Goal: Task Accomplishment & Management: Use online tool/utility

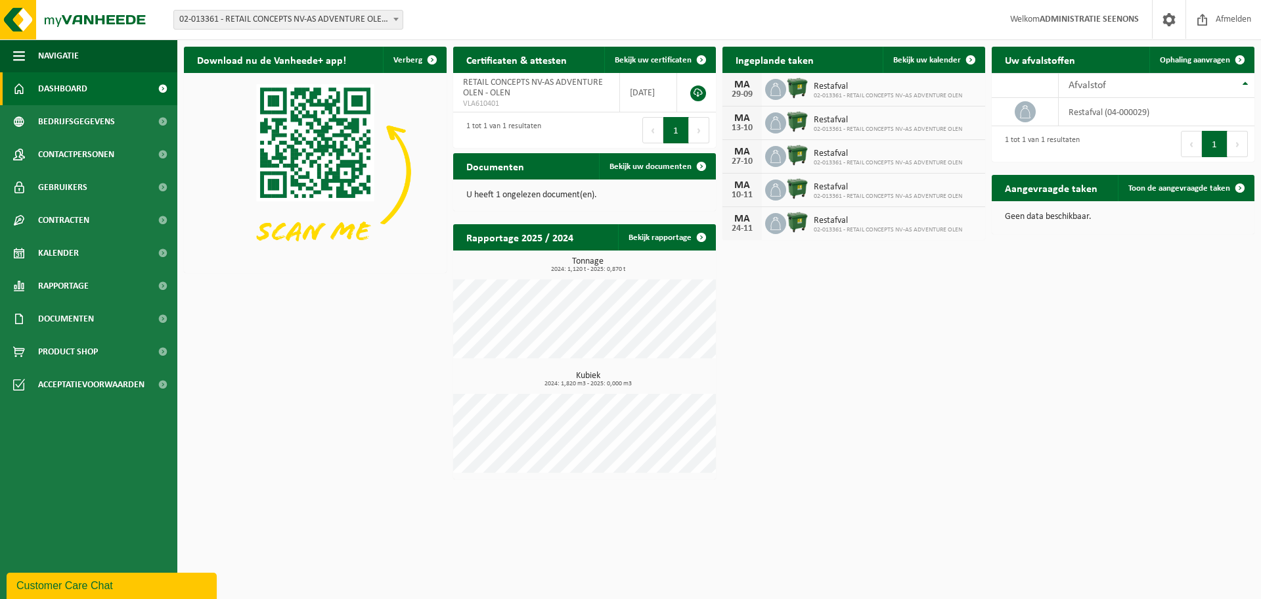
click at [244, 28] on span "02-013361 - RETAIL CONCEPTS NV-AS ADVENTURE OLEN - OLEN" at bounding box center [288, 20] width 229 height 18
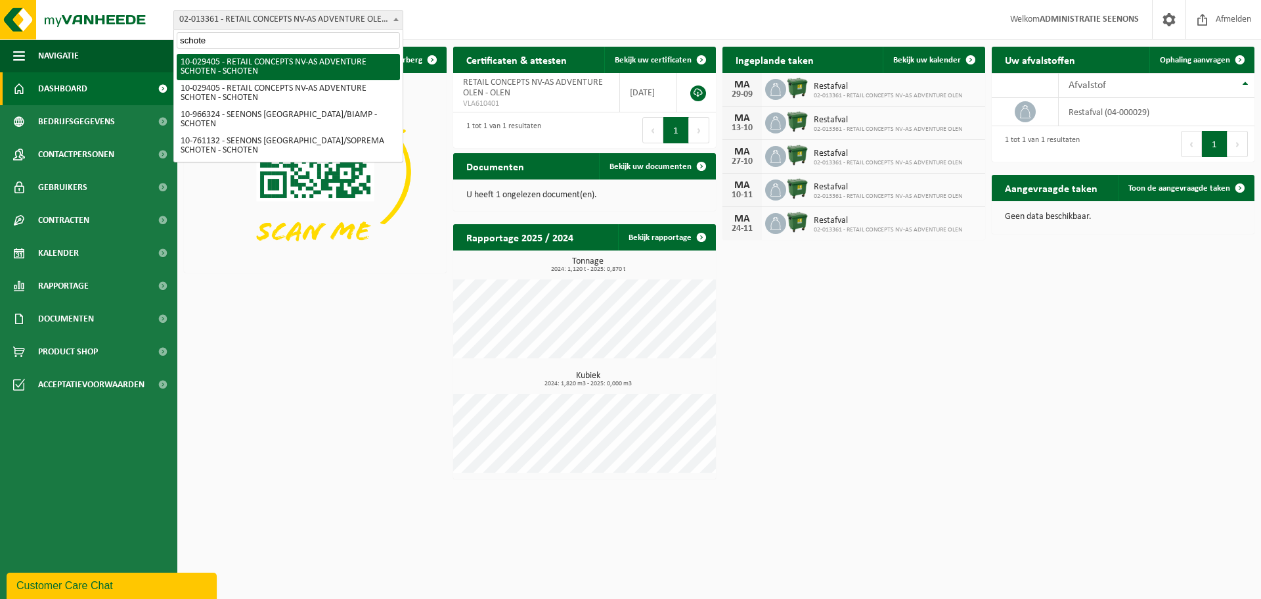
type input "schoten"
select select "2968"
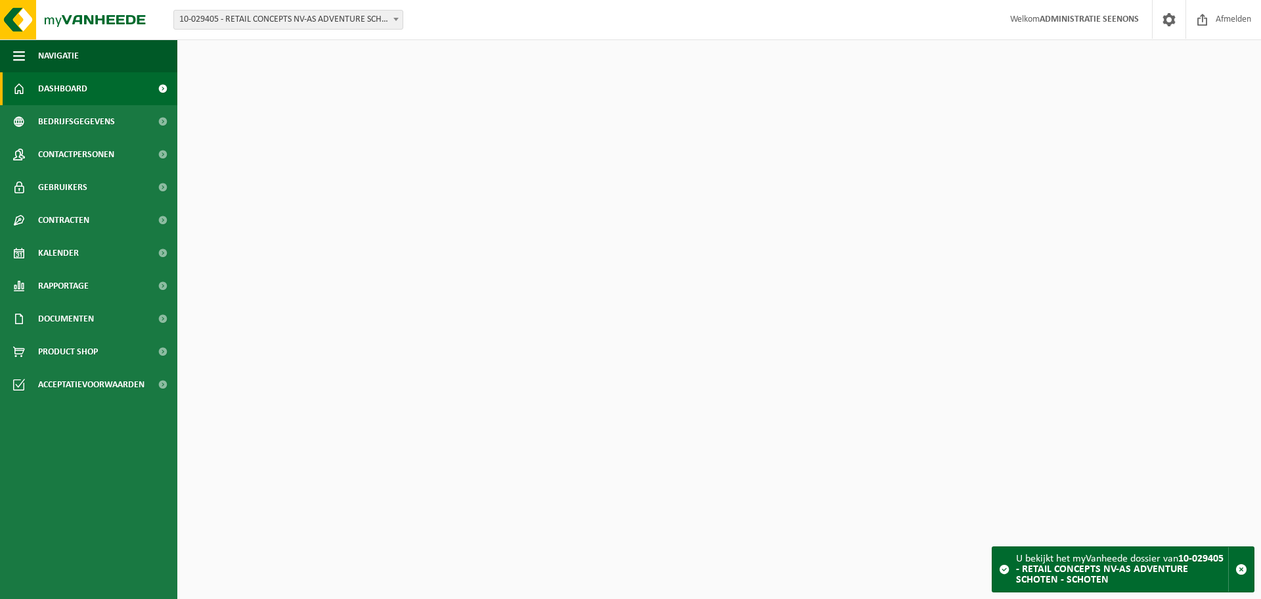
click at [244, 30] on div "Vestiging: 02-013361 - RETAIL CONCEPTS NV-AS ADVENTURE OLEN - OLEN 02-013362 - …" at bounding box center [630, 20] width 1261 height 40
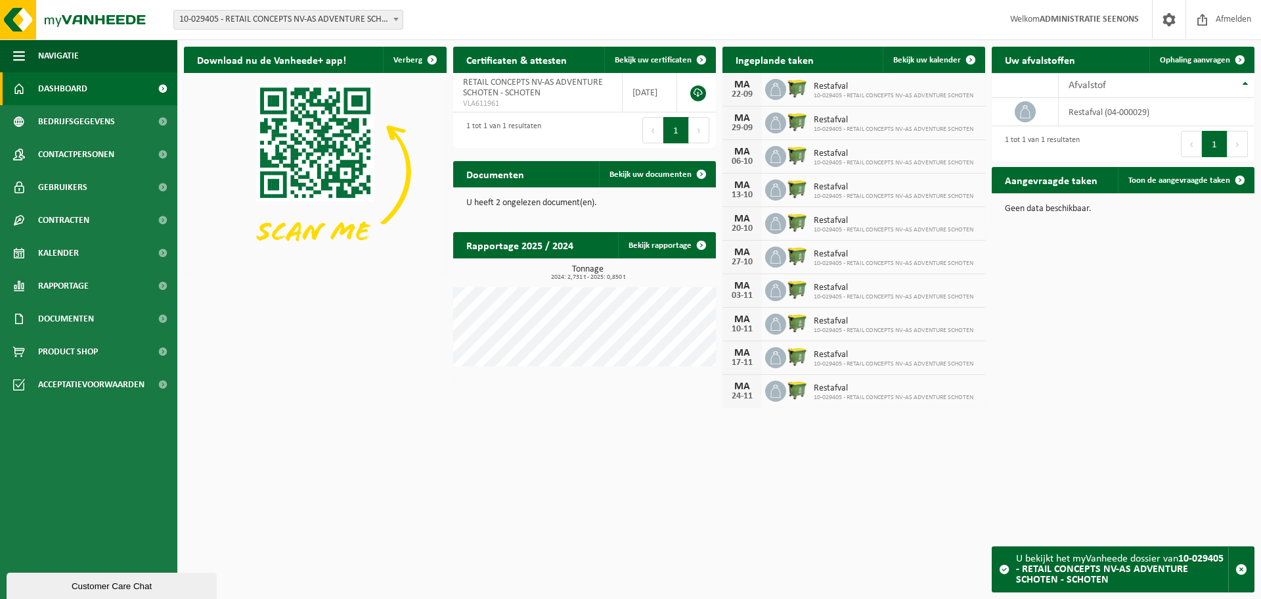
click at [244, 30] on div "Vestiging: 02-013361 - RETAIL CONCEPTS NV-AS ADVENTURE OLEN - OLEN 02-013362 - …" at bounding box center [630, 20] width 1261 height 40
click at [246, 24] on span "10-029405 - RETAIL CONCEPTS NV-AS ADVENTURE SCHOTEN - SCHOTEN" at bounding box center [288, 20] width 229 height 18
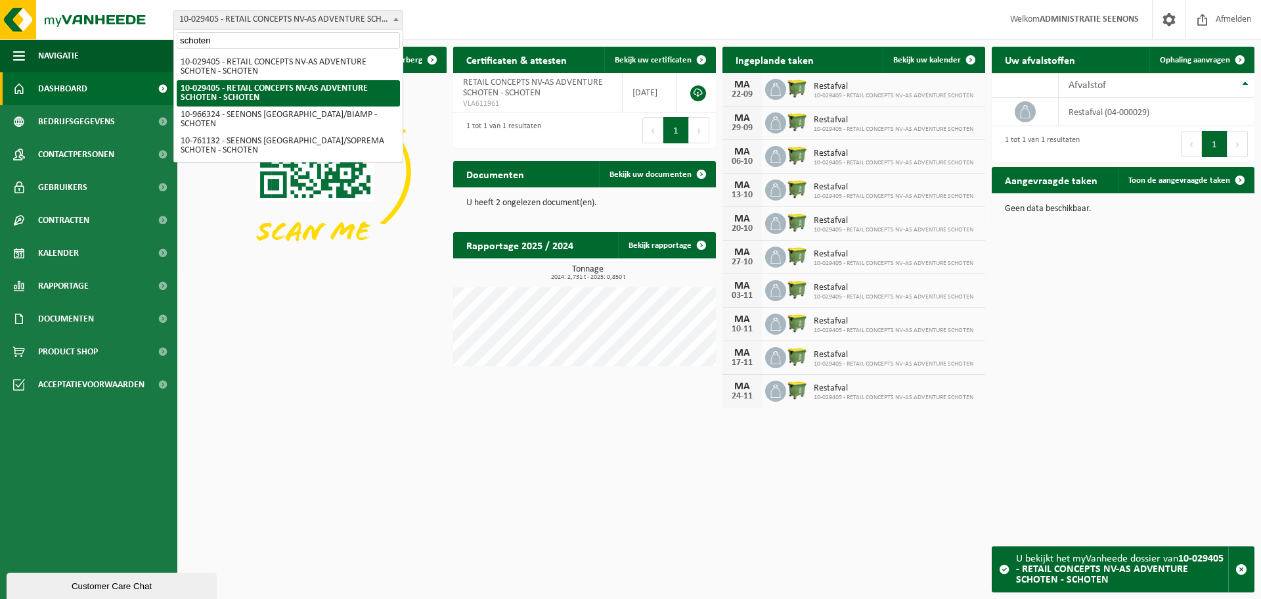
type input "schoten"
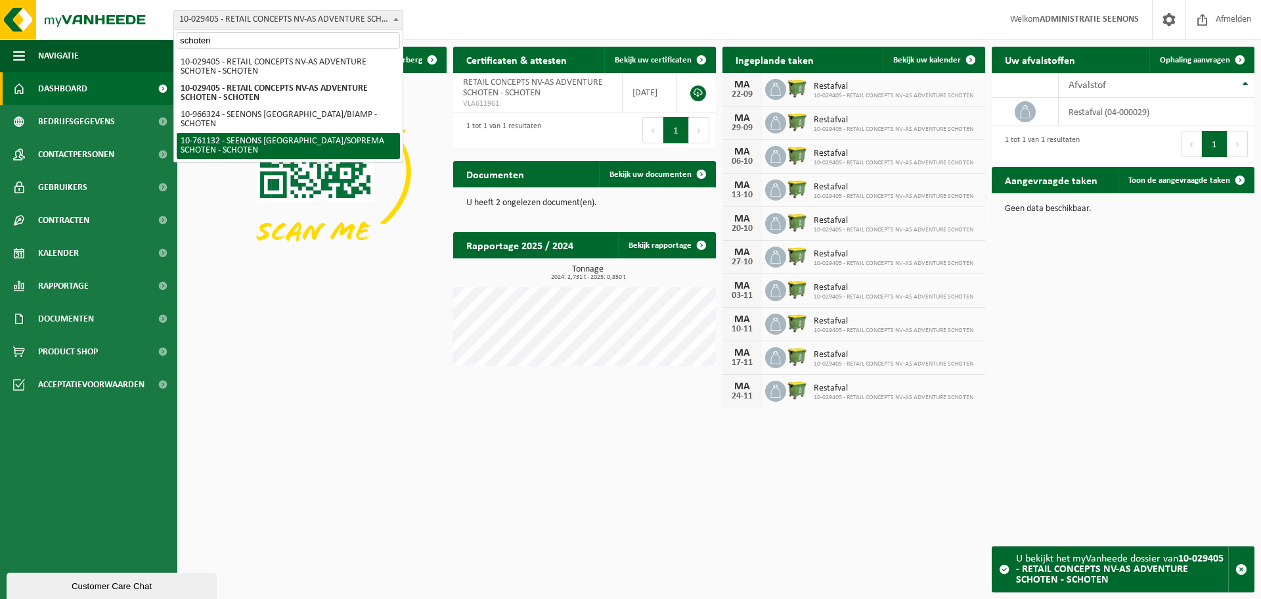
select select "39387"
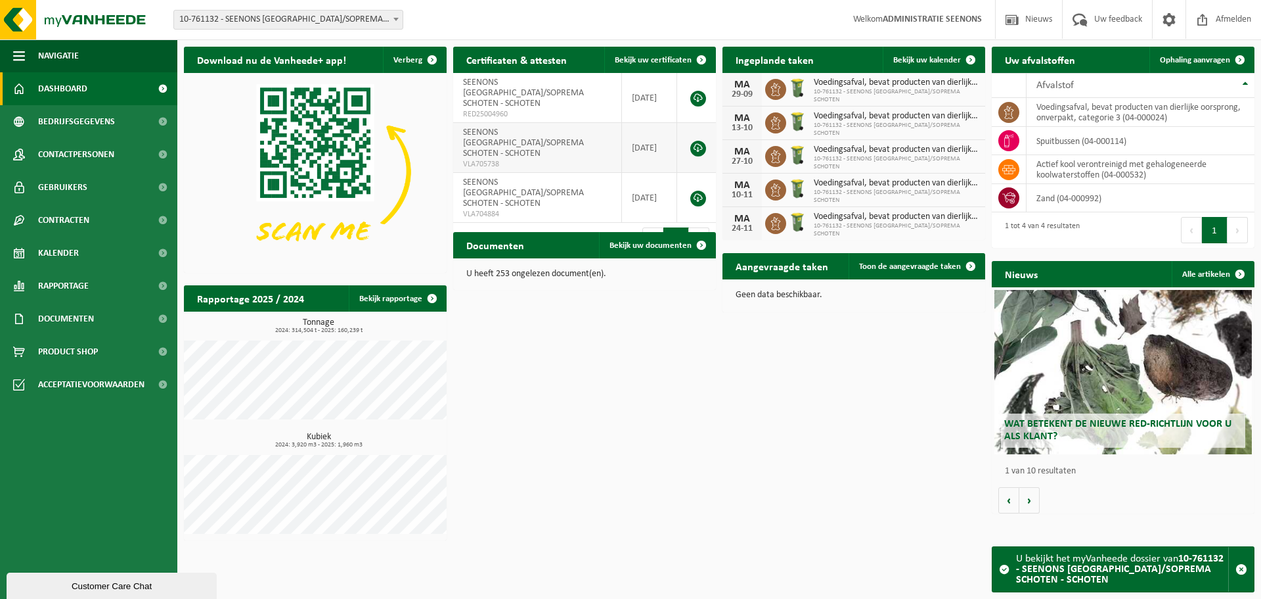
click at [485, 159] on span "VLA705738" at bounding box center [537, 164] width 148 height 11
drag, startPoint x: 485, startPoint y: 147, endPoint x: 485, endPoint y: 83, distance: 63.7
click at [485, 83] on tbody "SEENONS BELGIUM/SOPREMA SCHOTEN - SCHOTEN RED25004960 2025-06-30 SEENONS BELGIU…" at bounding box center [584, 148] width 263 height 150
click at [485, 83] on span "SEENONS BELGIUM/SOPREMA SCHOTEN - SCHOTEN" at bounding box center [523, 93] width 121 height 31
drag, startPoint x: 485, startPoint y: 83, endPoint x: 498, endPoint y: 148, distance: 65.7
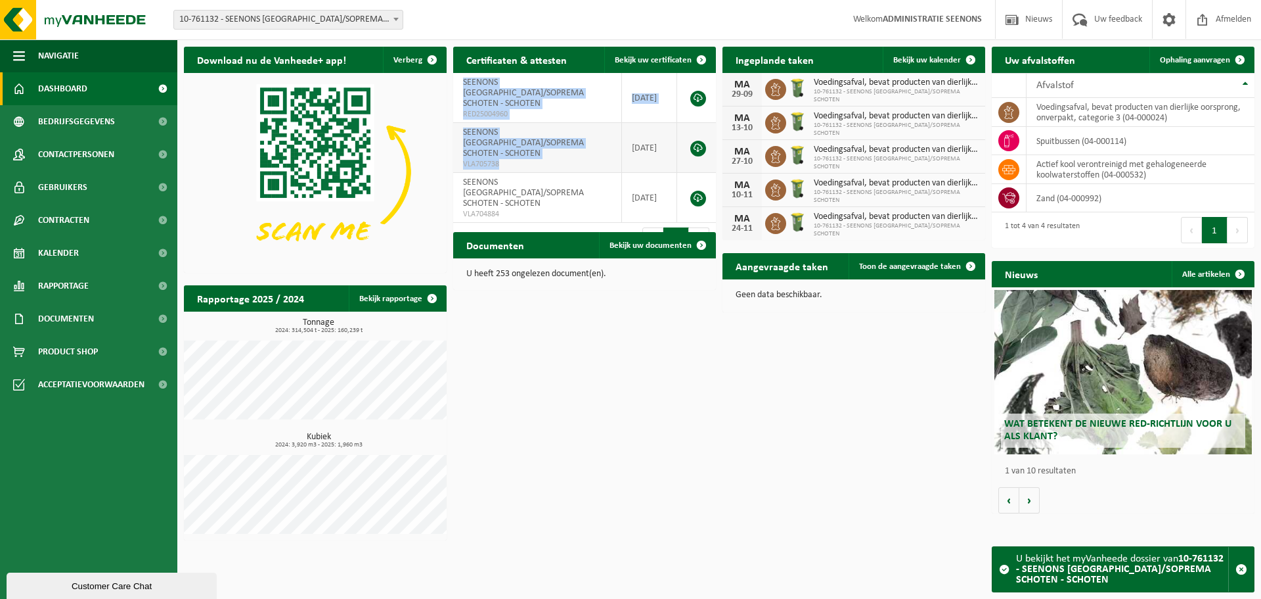
click at [498, 148] on tbody "SEENONS BELGIUM/SOPREMA SCHOTEN - SCHOTEN RED25004960 2025-06-30 SEENONS BELGIU…" at bounding box center [584, 148] width 263 height 150
click at [498, 159] on span "VLA705738" at bounding box center [537, 164] width 148 height 11
drag, startPoint x: 498, startPoint y: 148, endPoint x: 479, endPoint y: 83, distance: 67.8
click at [479, 83] on tbody "SEENONS BELGIUM/SOPREMA SCHOTEN - SCHOTEN RED25004960 2025-06-30 SEENONS BELGIU…" at bounding box center [584, 148] width 263 height 150
click at [478, 81] on span "SEENONS BELGIUM/SOPREMA SCHOTEN - SCHOTEN" at bounding box center [523, 93] width 121 height 31
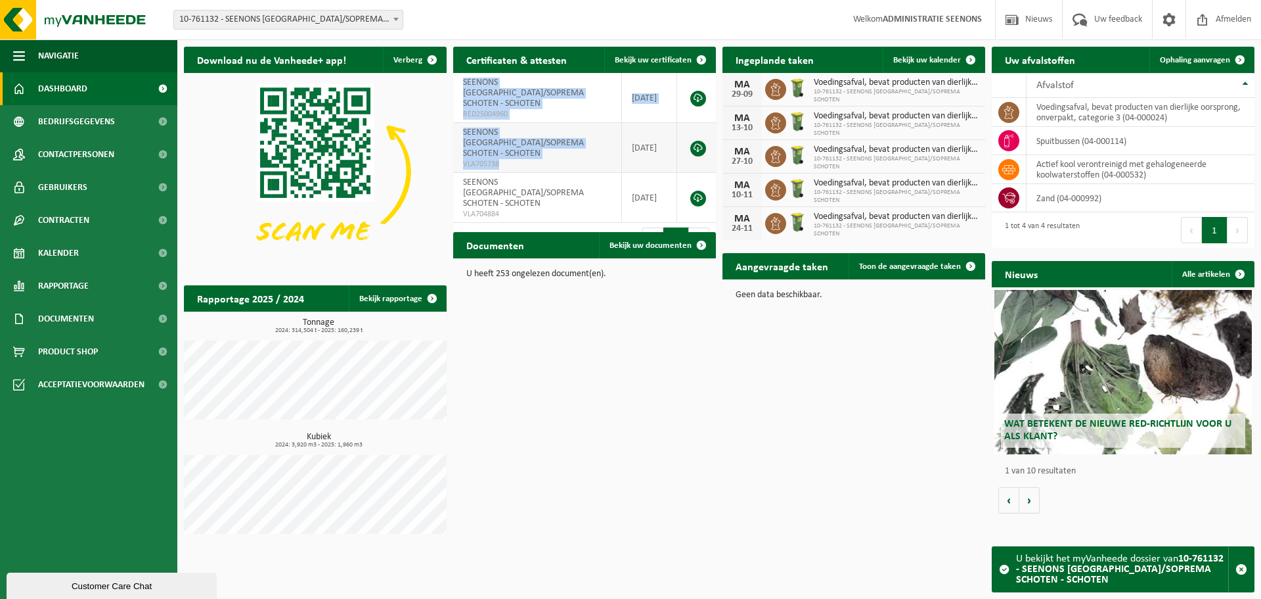
drag, startPoint x: 478, startPoint y: 81, endPoint x: 493, endPoint y: 148, distance: 68.2
click at [493, 148] on tbody "SEENONS BELGIUM/SOPREMA SCHOTEN - SCHOTEN RED25004960 2025-06-30 SEENONS BELGIU…" at bounding box center [584, 148] width 263 height 150
click at [493, 159] on span "VLA705738" at bounding box center [537, 164] width 148 height 11
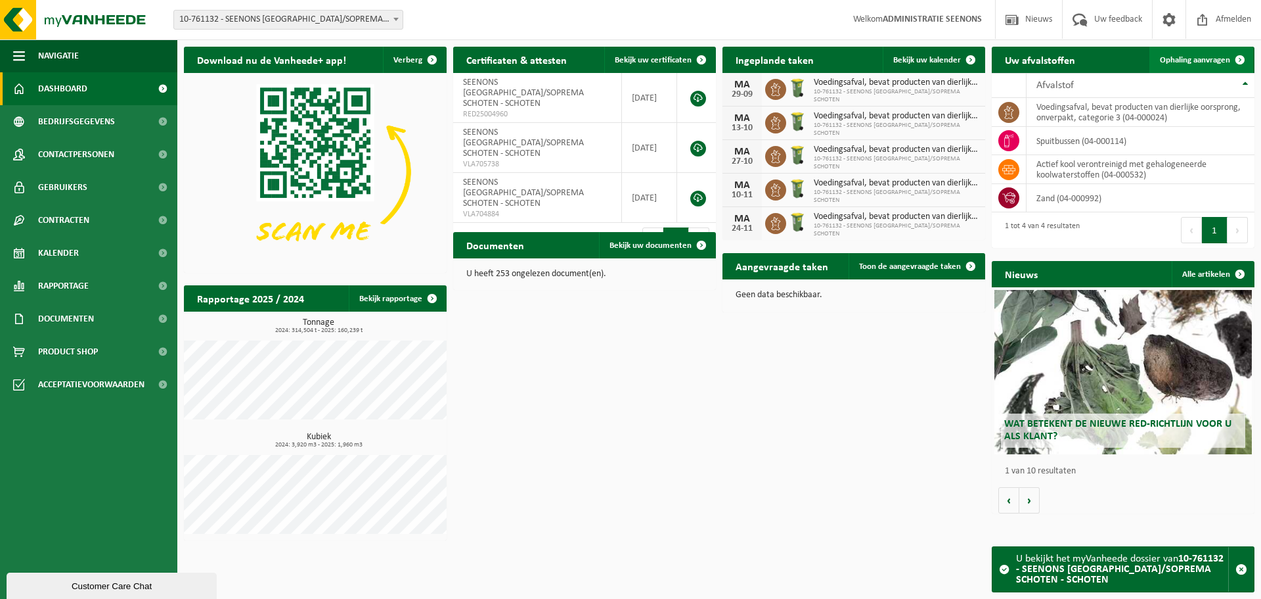
click at [1208, 61] on span "Ophaling aanvragen" at bounding box center [1195, 60] width 70 height 9
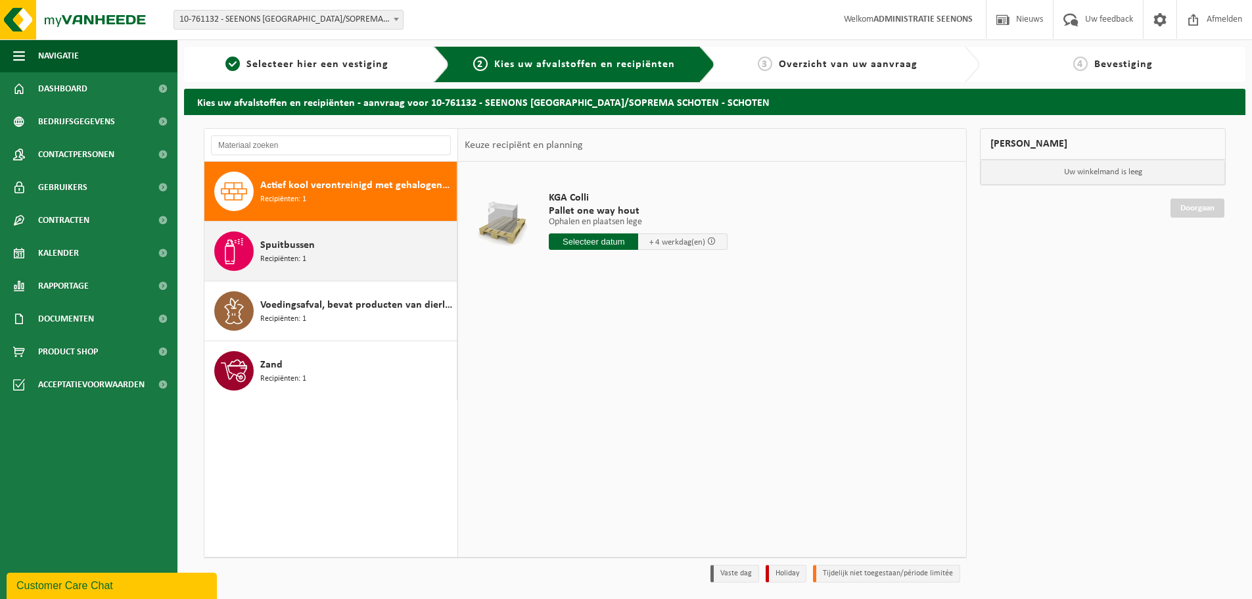
click at [344, 257] on div "Spuitbussen Recipiënten: 1" at bounding box center [356, 250] width 193 height 39
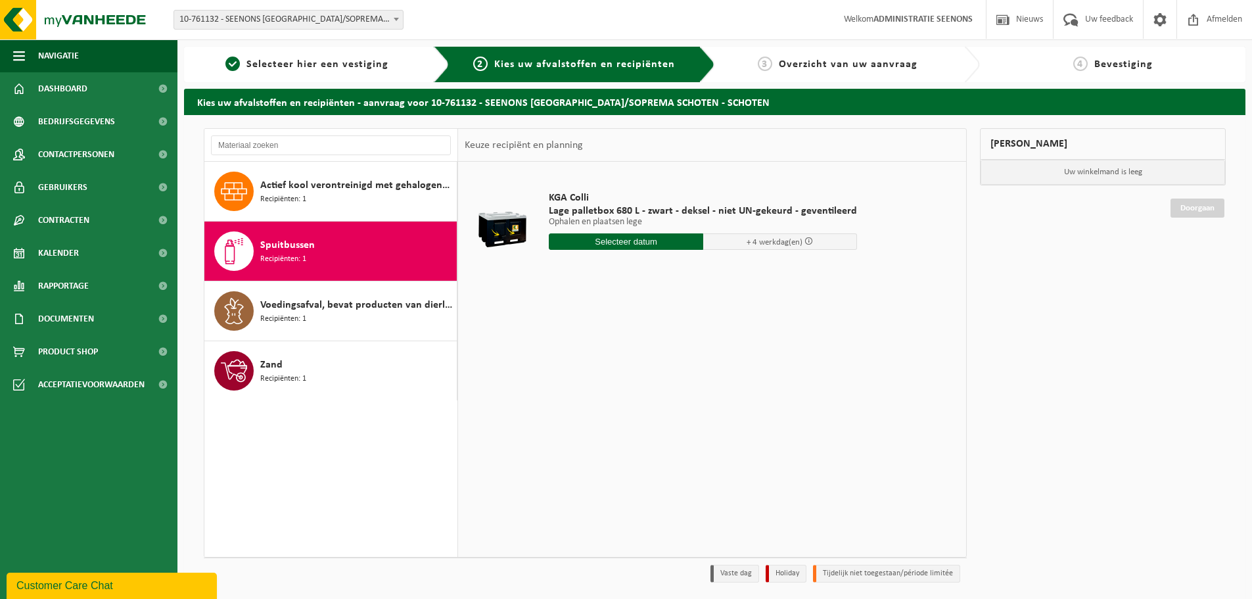
click at [597, 238] on input "text" at bounding box center [626, 241] width 154 height 16
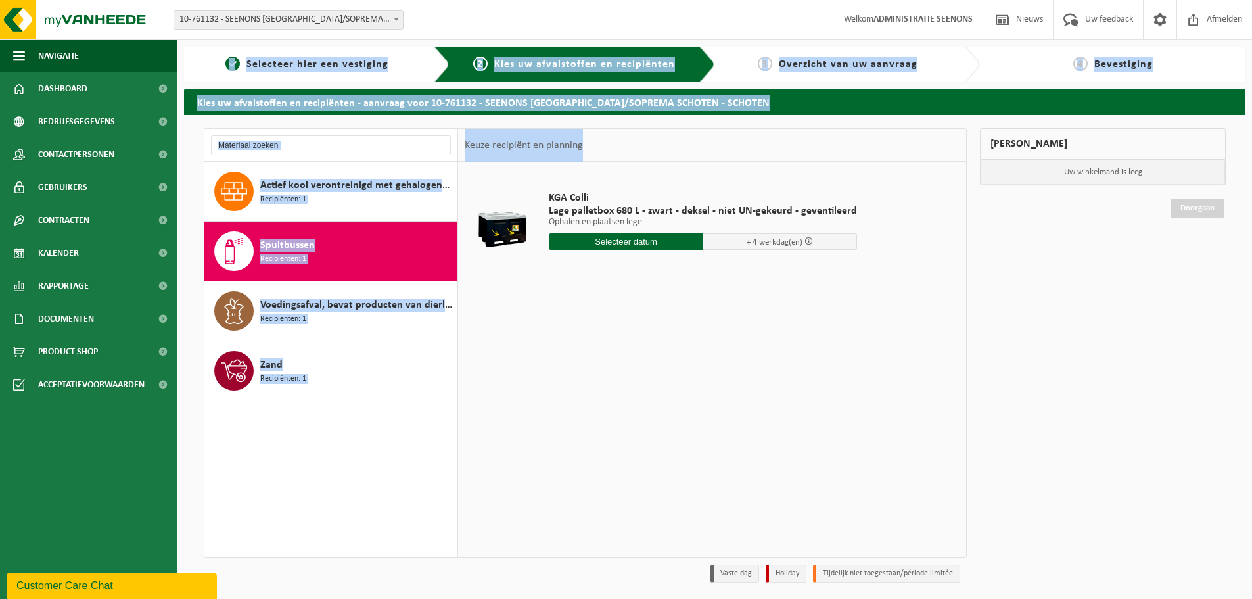
drag, startPoint x: 501, startPoint y: 232, endPoint x: 791, endPoint y: -80, distance: 425.4
click at [791, 0] on html "Vestiging: 02-013361 - RETAIL CONCEPTS NV-AS ADVENTURE OLEN - OLEN 02-013362 - …" at bounding box center [626, 299] width 1252 height 599
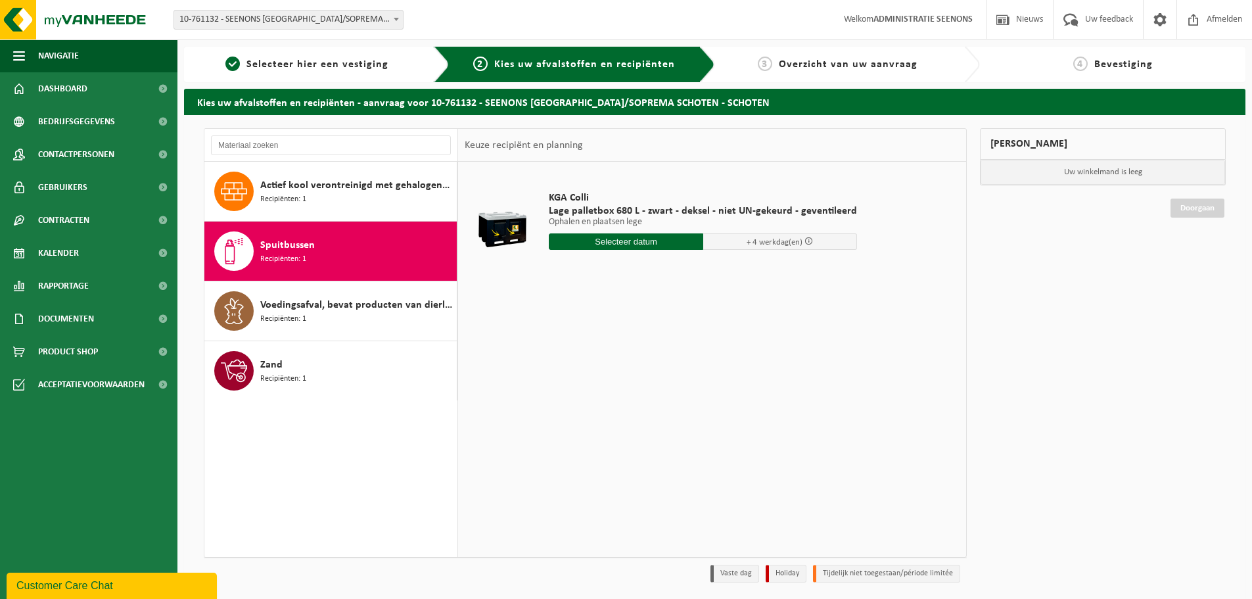
click at [481, 288] on table "KGA Colli Lage palletbox 680 L - zwart - deksel - niet UN-gekeurd - geventileer…" at bounding box center [712, 227] width 508 height 131
drag, startPoint x: 515, startPoint y: 213, endPoint x: 491, endPoint y: 232, distance: 30.4
drag, startPoint x: 491, startPoint y: 232, endPoint x: 461, endPoint y: 237, distance: 31.3
click at [461, 237] on table "KGA Colli Lage palletbox 680 L - zwart - deksel - niet UN-gekeurd - geventileer…" at bounding box center [712, 227] width 508 height 131
click at [585, 242] on input "text" at bounding box center [626, 241] width 154 height 16
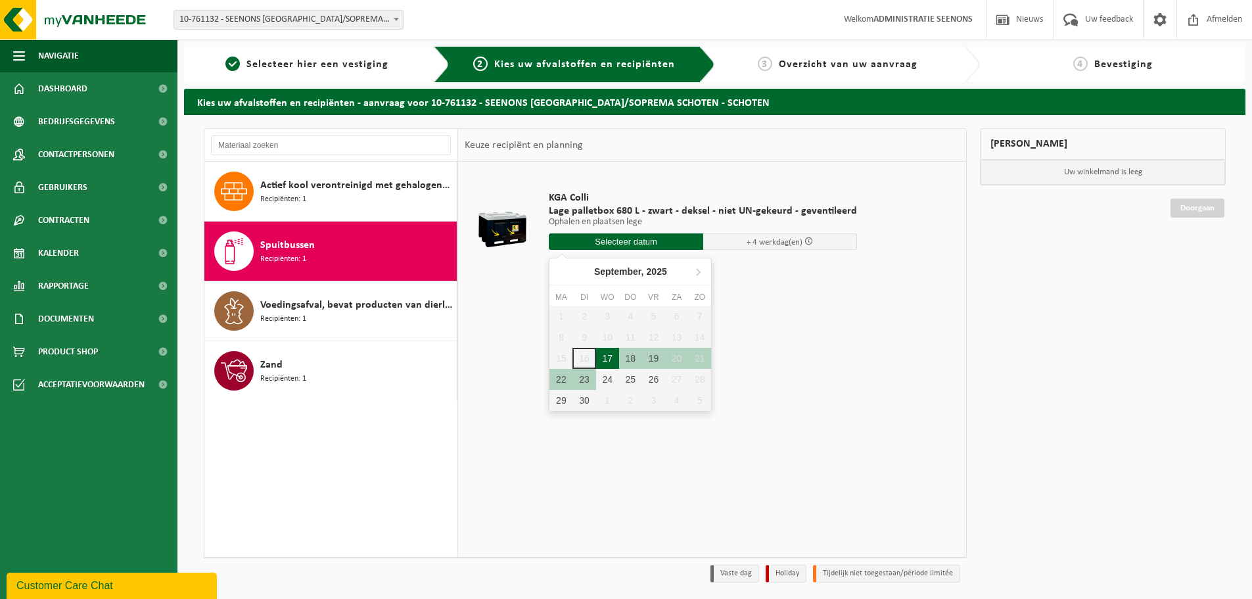
click at [608, 356] on div "17" at bounding box center [607, 358] width 23 height 21
type input "Van 2025-09-17"
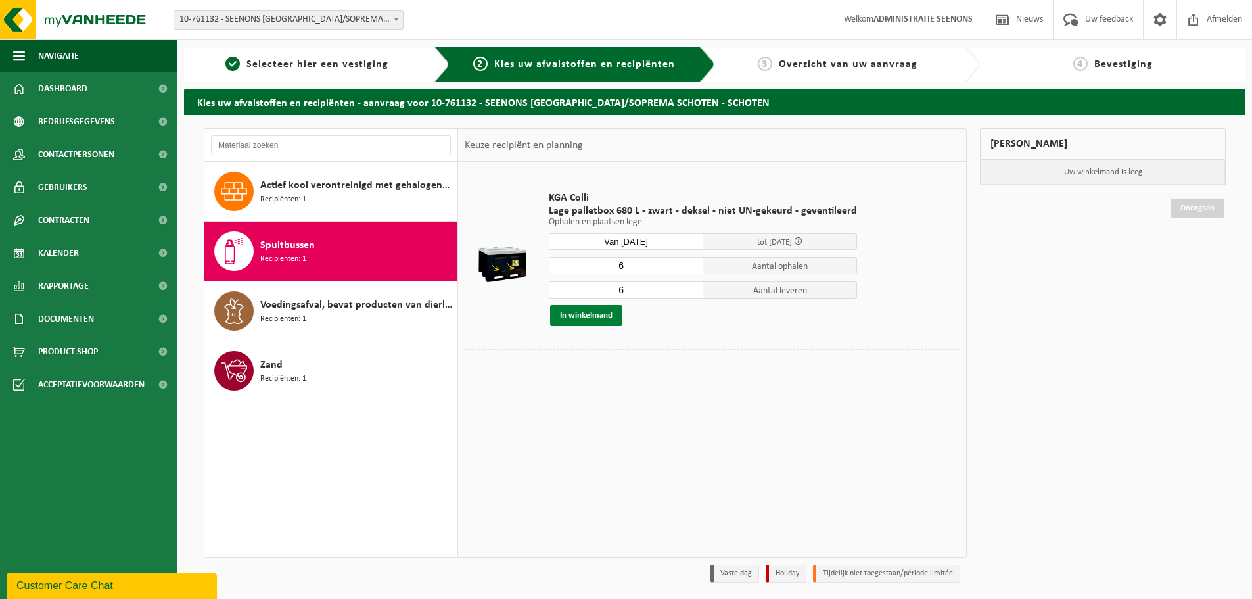
click at [600, 313] on button "In winkelmand" at bounding box center [586, 315] width 72 height 21
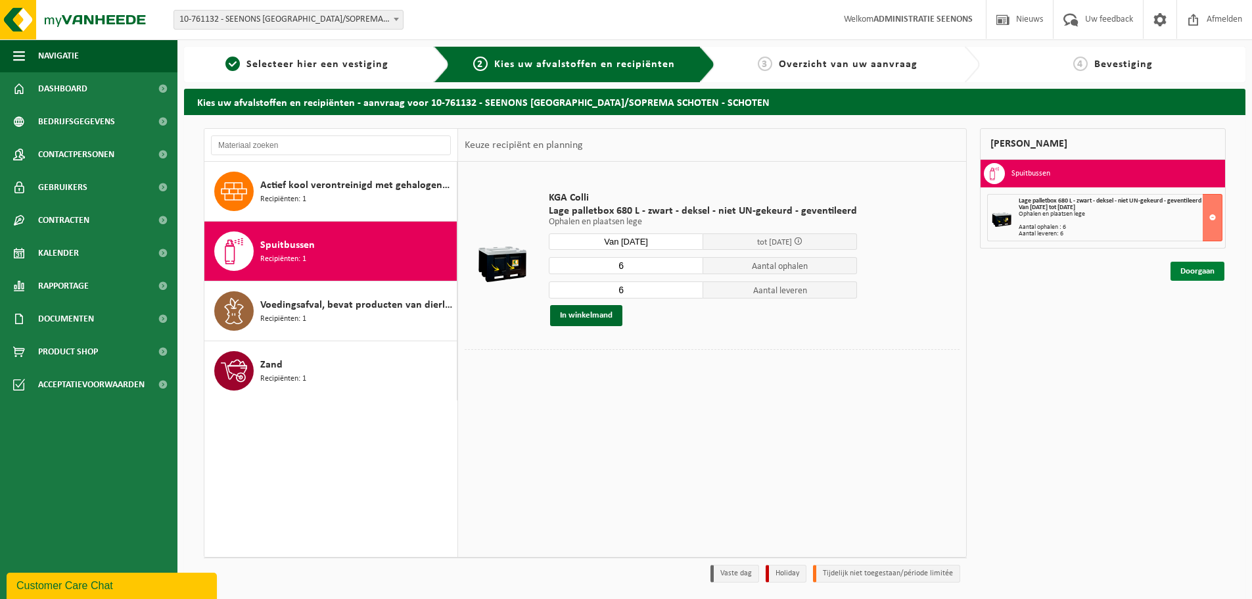
click at [1189, 272] on link "Doorgaan" at bounding box center [1197, 270] width 54 height 19
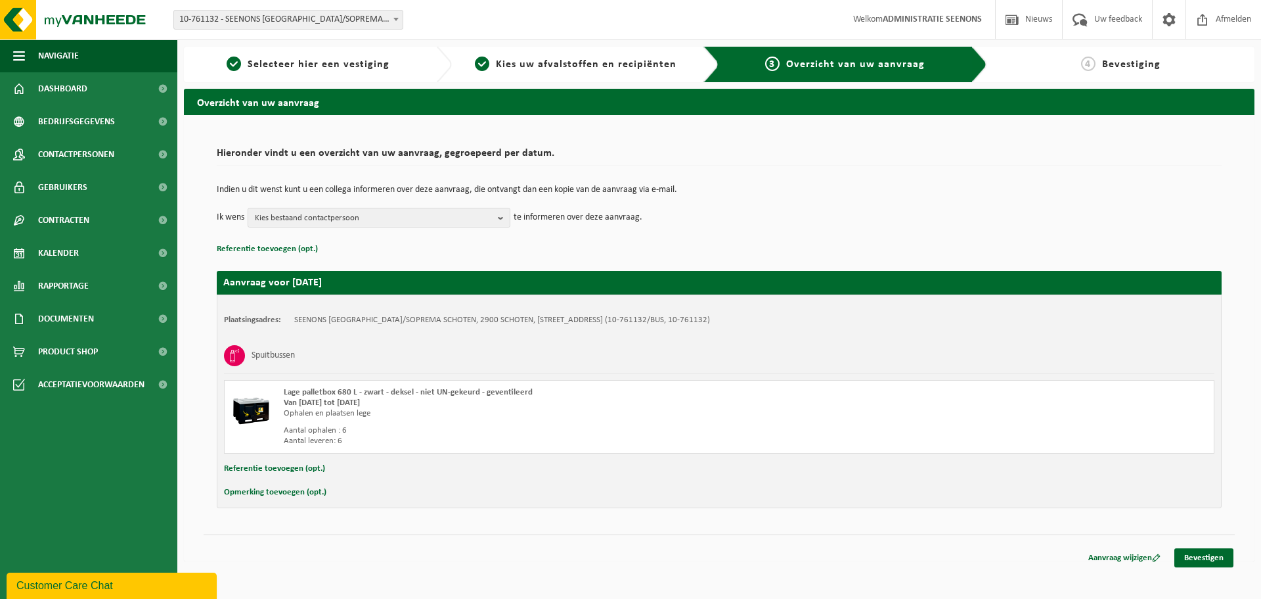
click at [360, 399] on strong "Van [DATE] tot [DATE]" at bounding box center [322, 402] width 76 height 9
click at [1201, 559] on link "Bevestigen" at bounding box center [1204, 557] width 59 height 19
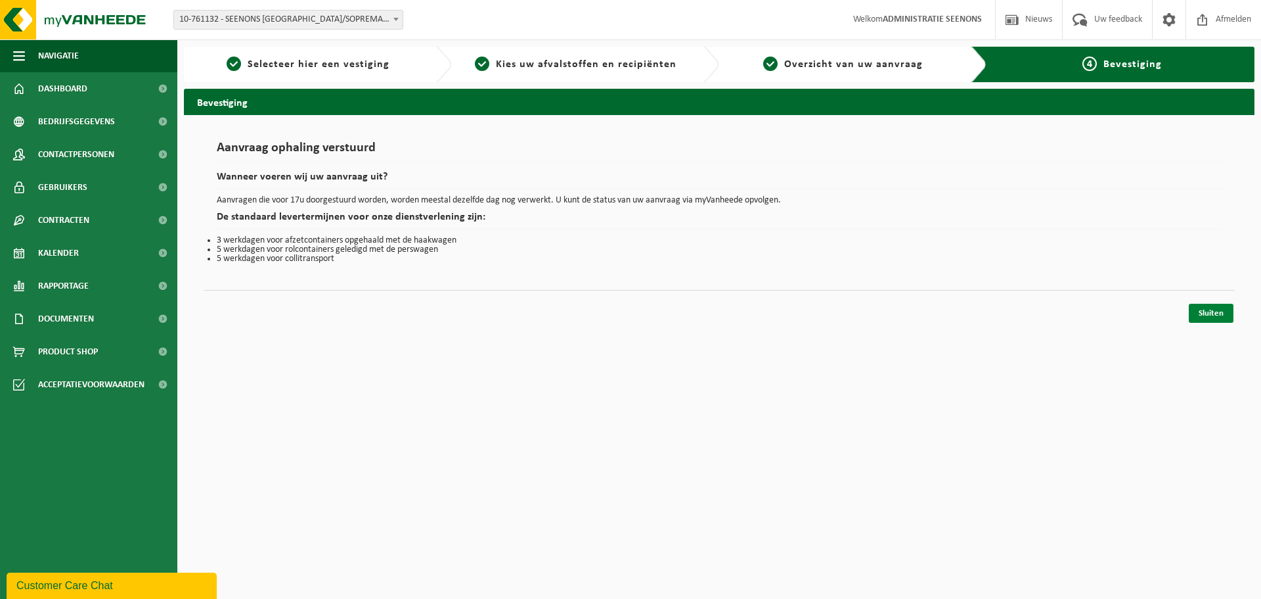
click at [1219, 308] on link "Sluiten" at bounding box center [1211, 313] width 45 height 19
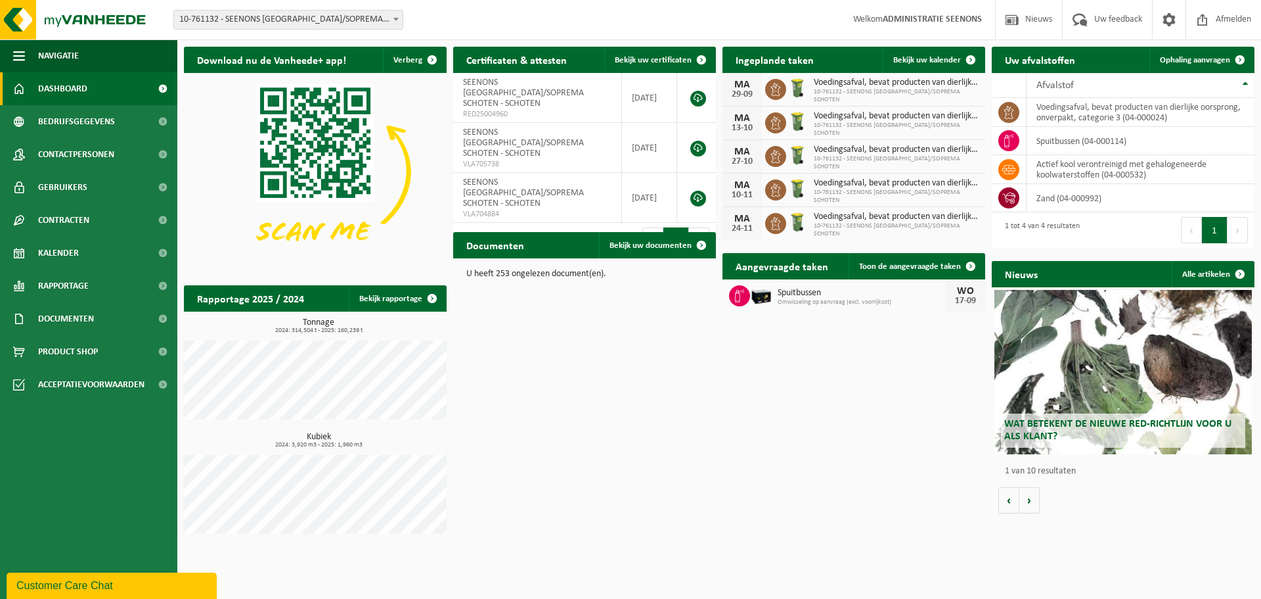
click at [789, 367] on div "Download nu de Vanheede+ app! Verberg Certificaten & attesten Bekijk uw certifi…" at bounding box center [720, 293] width 1078 height 507
click at [716, 375] on div "Download nu de Vanheede+ app! Verberg Certificaten & attesten Bekijk uw certifi…" at bounding box center [720, 293] width 1078 height 507
click at [652, 373] on div "Download nu de Vanheede+ app! Verberg Certificaten & attesten Bekijk uw certifi…" at bounding box center [720, 293] width 1078 height 507
click at [760, 447] on div "Download nu de Vanheede+ app! Verberg Certificaten & attesten Bekijk uw certifi…" at bounding box center [720, 293] width 1078 height 507
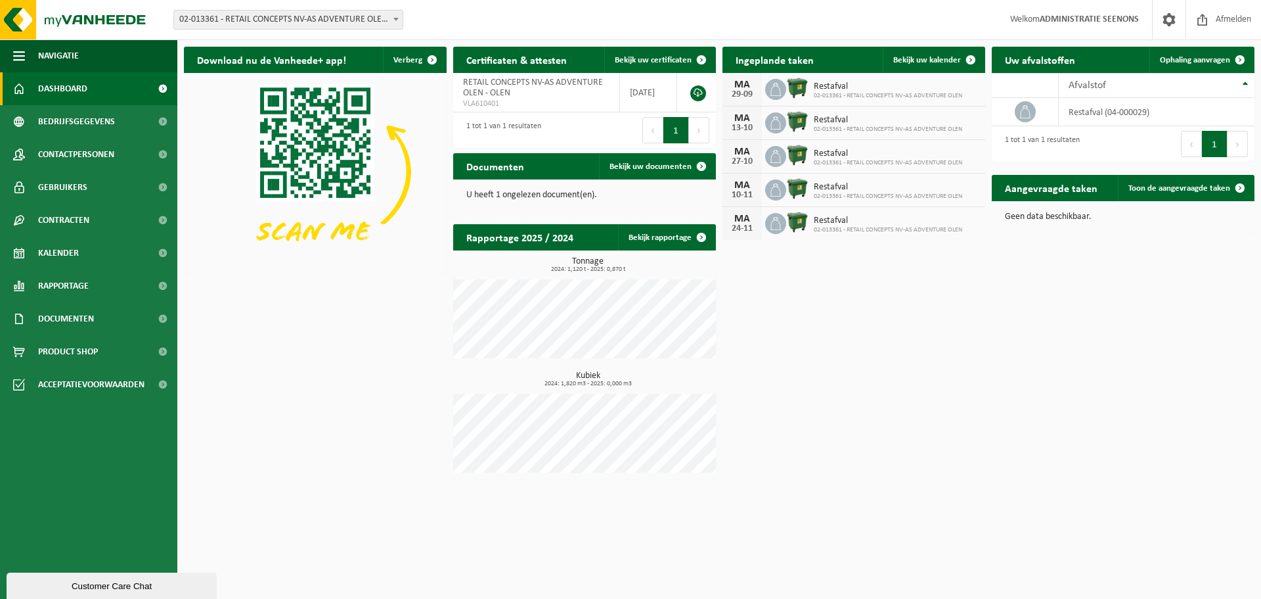
click at [255, 26] on span "02-013361 - RETAIL CONCEPTS NV-AS ADVENTURE OLEN - OLEN" at bounding box center [288, 20] width 229 height 18
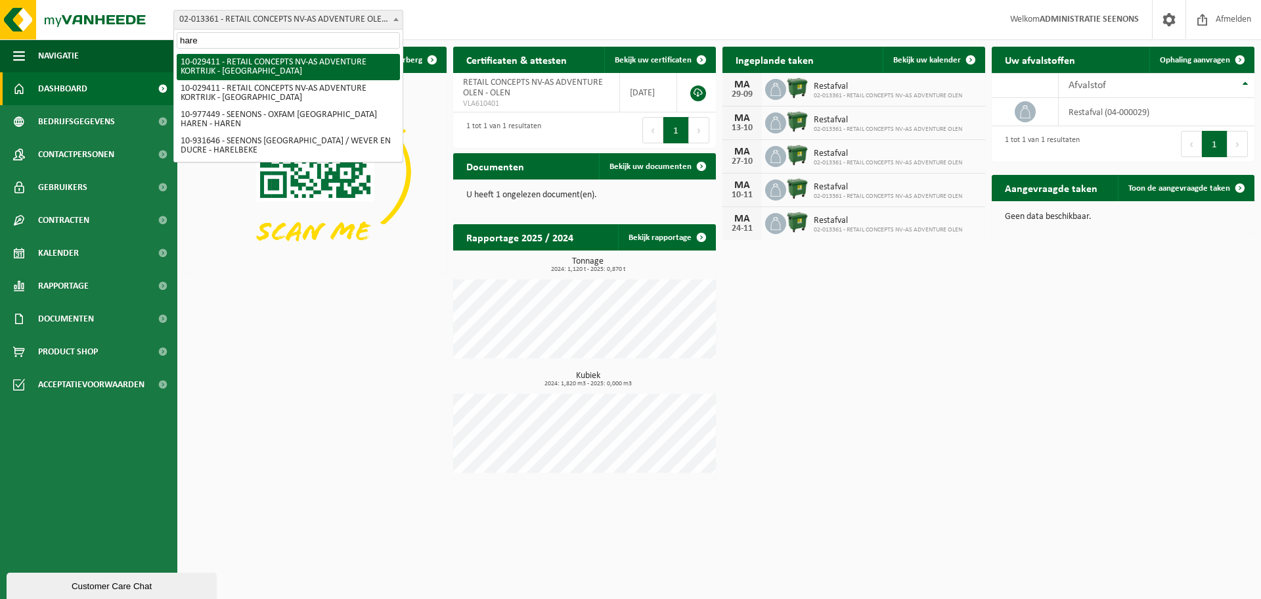
type input "haren"
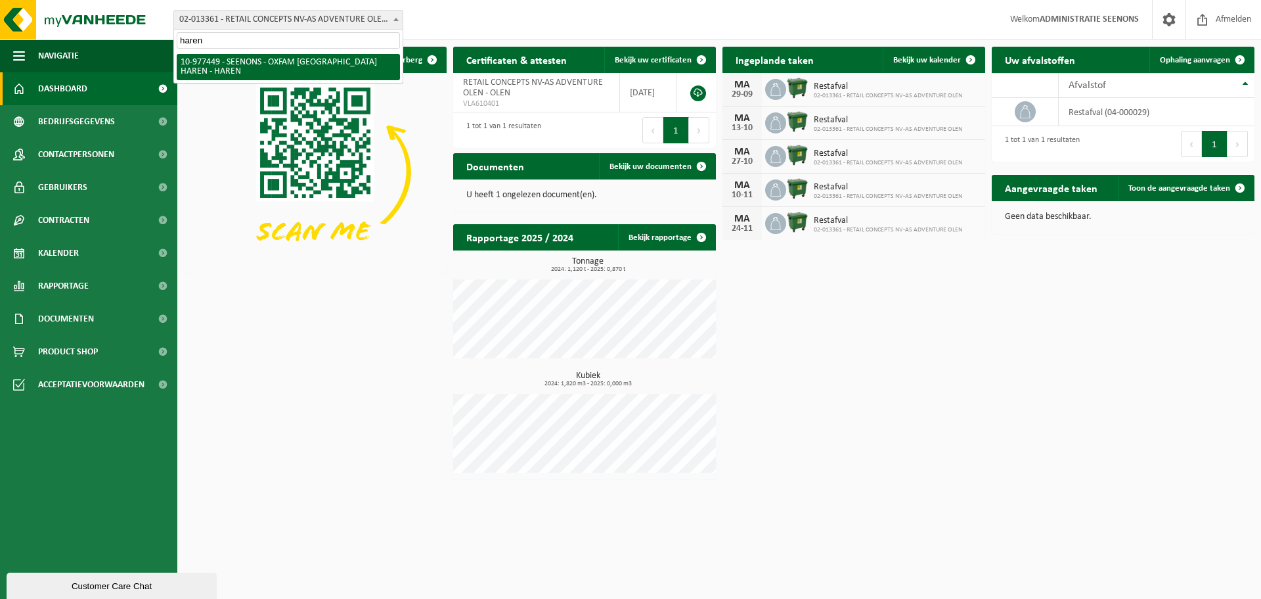
select select "159475"
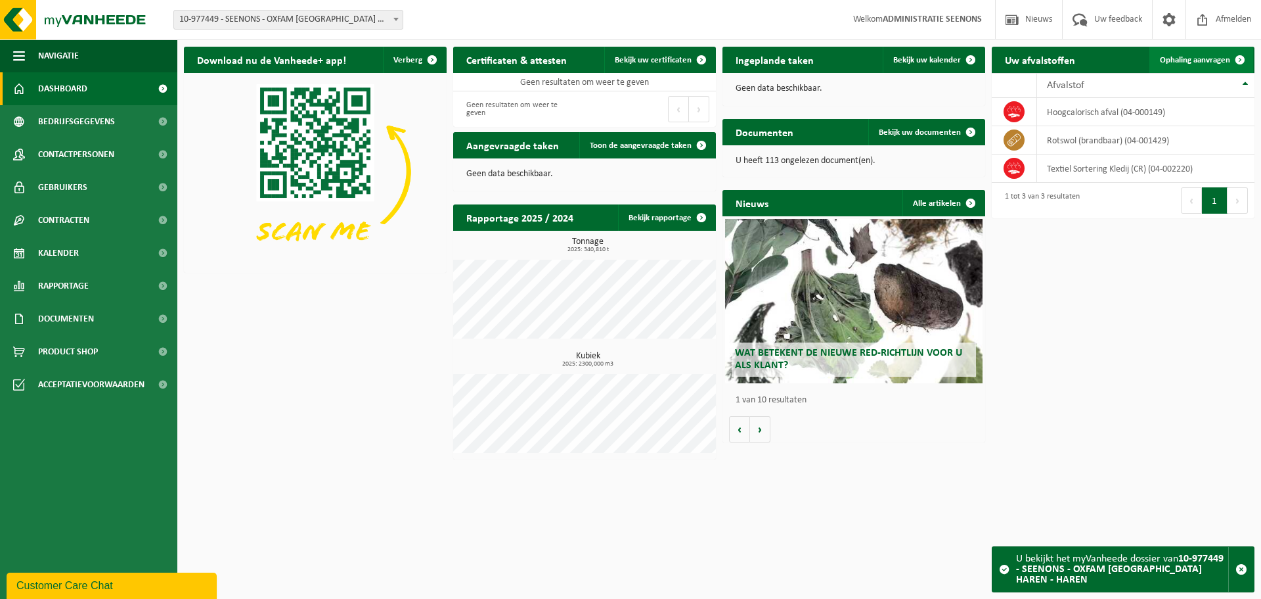
click at [1219, 57] on span "Ophaling aanvragen" at bounding box center [1195, 60] width 70 height 9
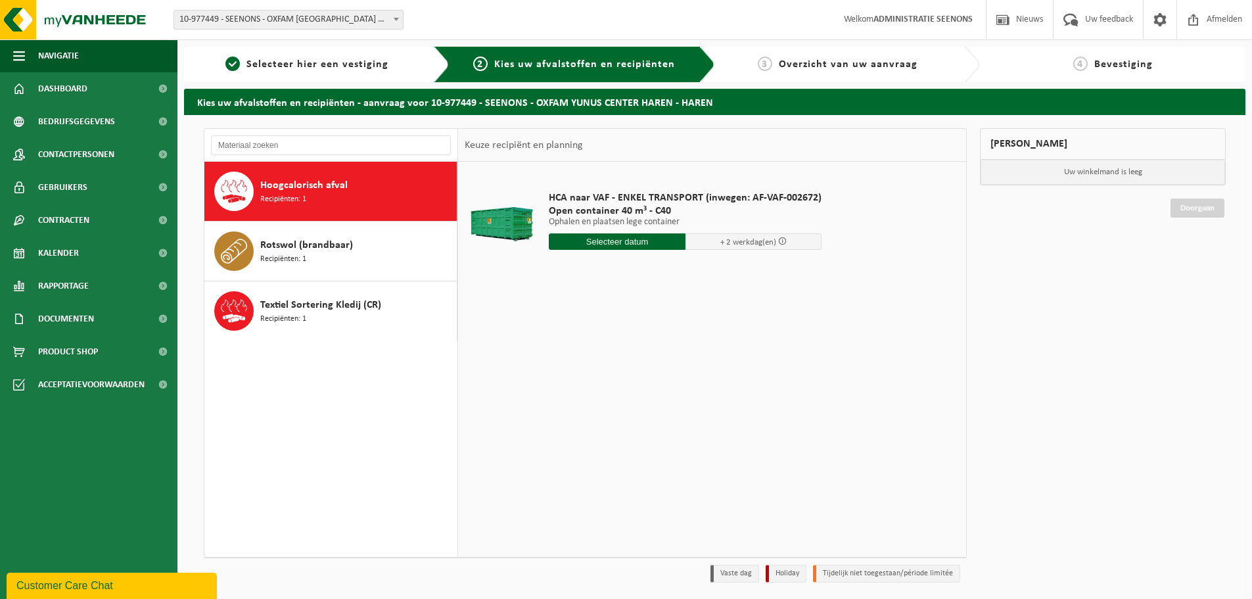
click at [554, 316] on div "HCA naar VAF - ENKEL TRANSPORT (inwegen: AF-VAF-002672) Open container 40 m³ - …" at bounding box center [712, 359] width 508 height 394
click at [781, 427] on div "HCA naar VAF - ENKEL TRANSPORT (inwegen: AF-VAF-002672) Open container 40 m³ - …" at bounding box center [712, 359] width 508 height 394
click at [318, 304] on span "Textiel Sortering Kledij (CR)" at bounding box center [320, 305] width 121 height 16
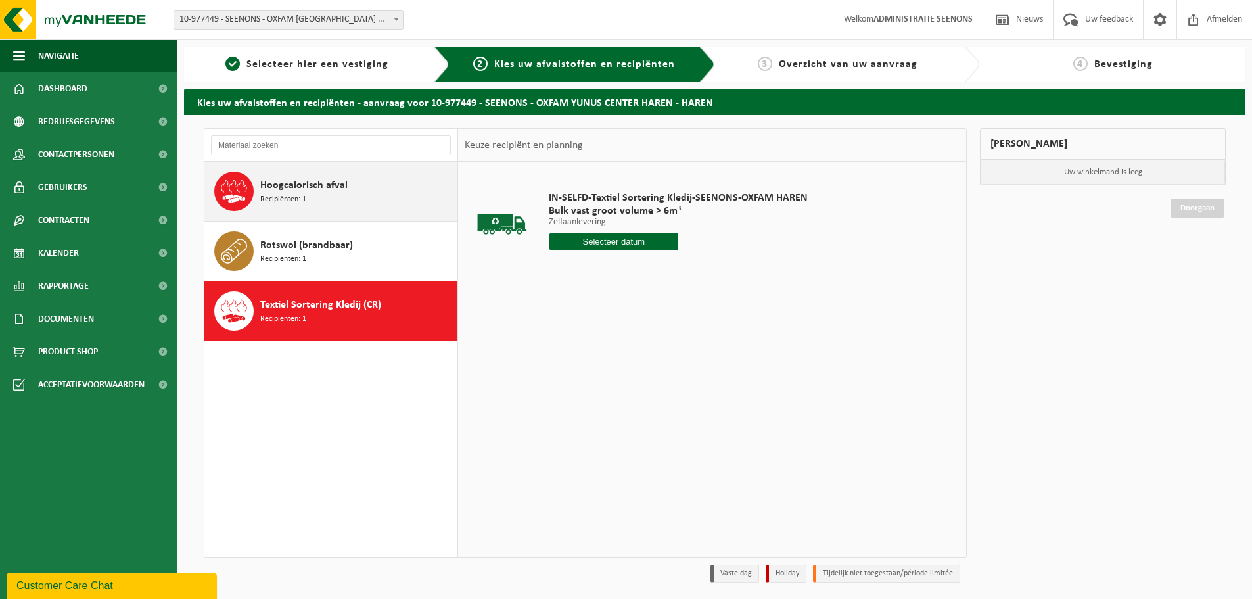
click at [304, 171] on div "Hoogcalorisch afval Recipiënten: 1" at bounding box center [356, 190] width 193 height 39
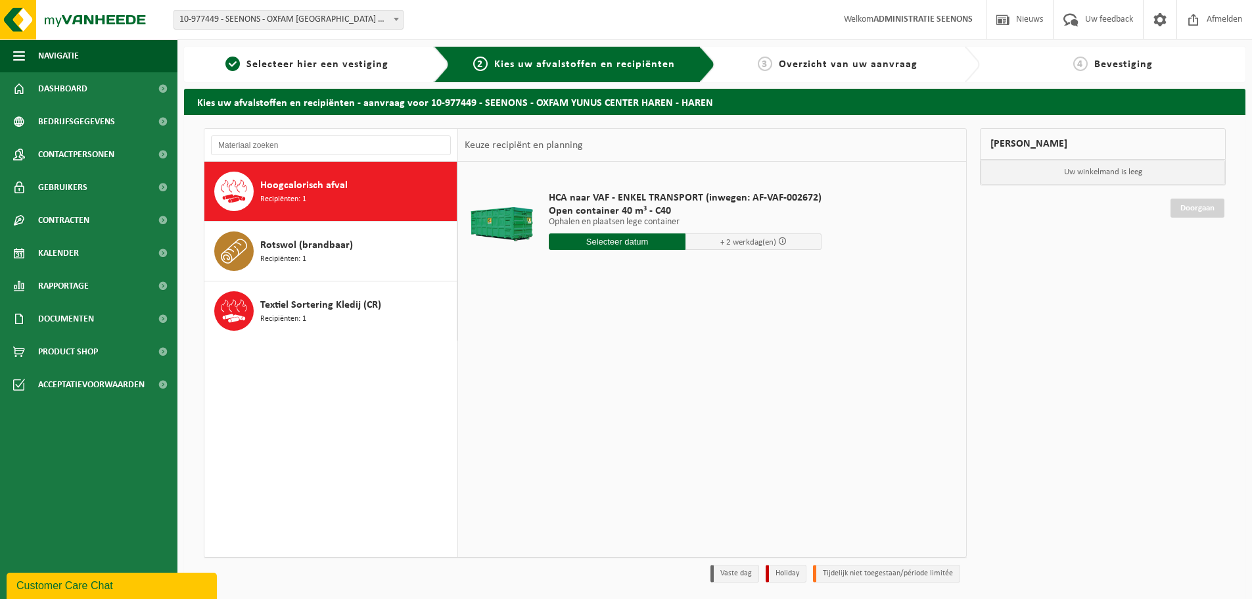
click at [644, 244] on input "text" at bounding box center [617, 241] width 137 height 16
click at [601, 354] on div "17" at bounding box center [607, 358] width 23 height 21
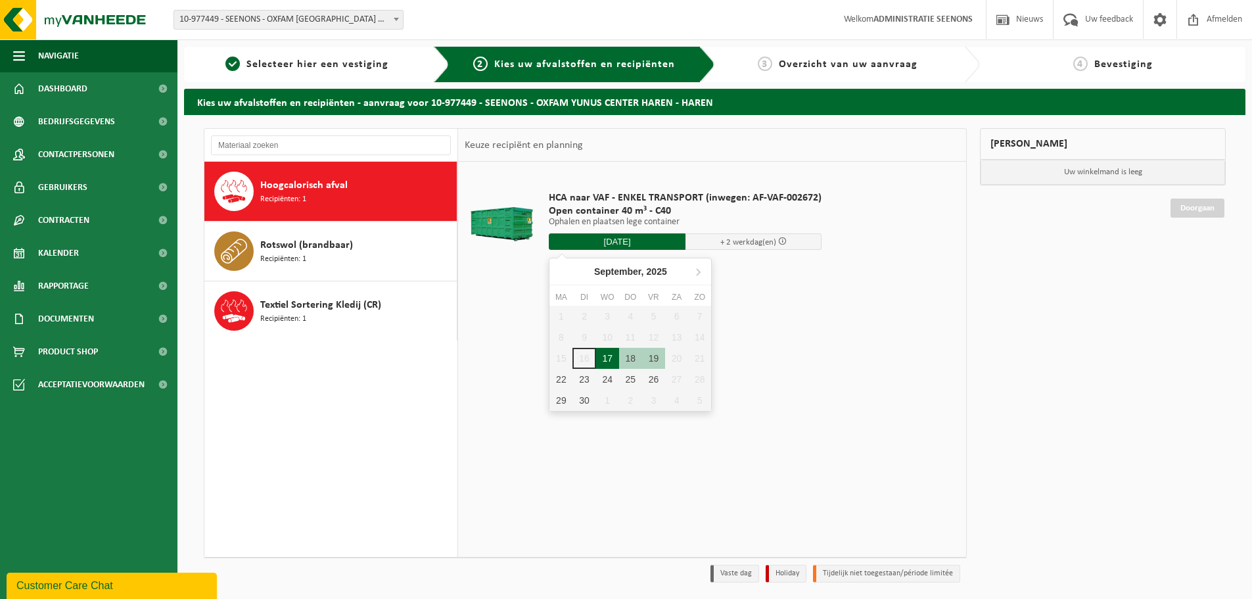
type input "Van [DATE]"
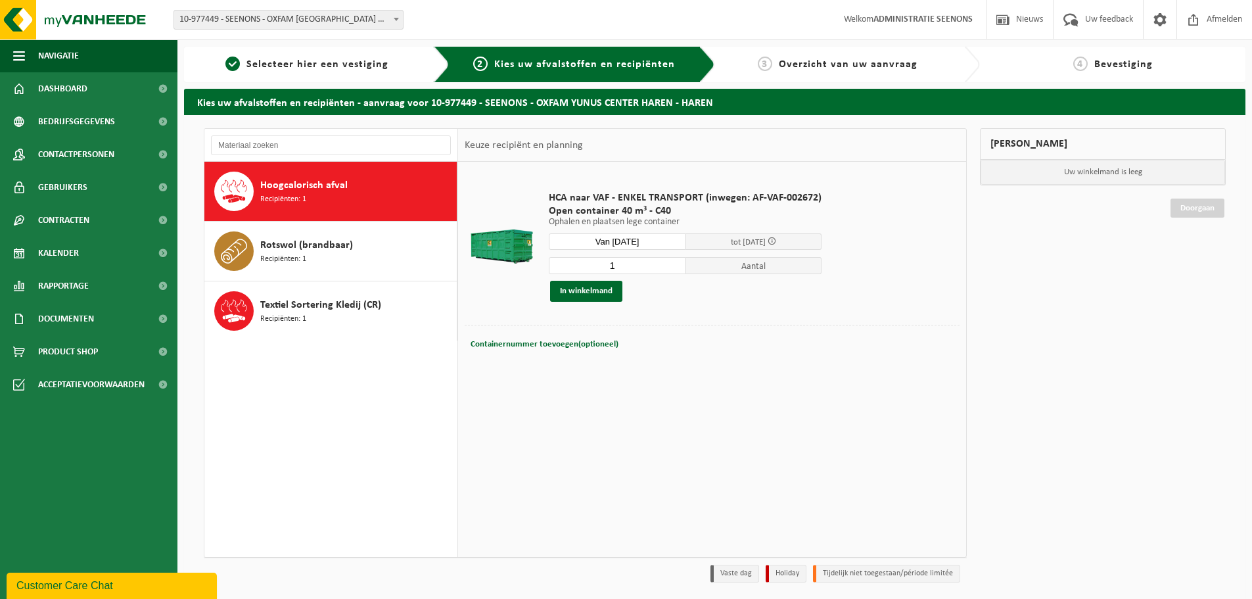
click at [841, 371] on td at bounding box center [712, 373] width 495 height 7
type input "2"
click at [676, 260] on input "2" at bounding box center [617, 265] width 137 height 17
click at [606, 290] on button "In winkelmand" at bounding box center [586, 291] width 72 height 21
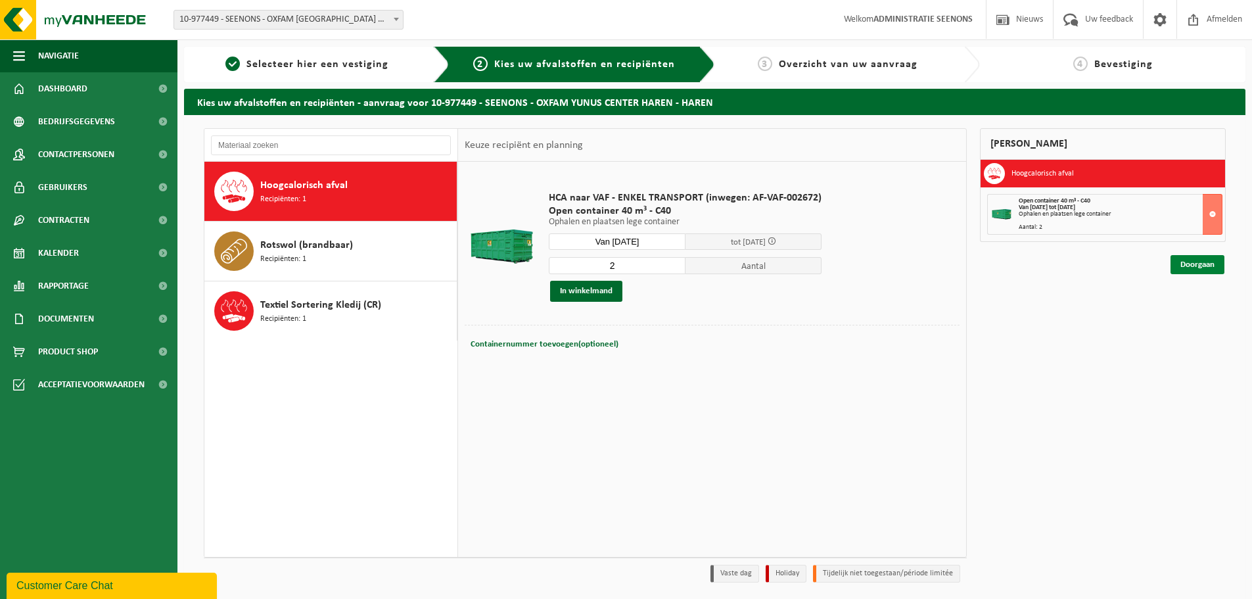
click at [1190, 264] on link "Doorgaan" at bounding box center [1197, 264] width 54 height 19
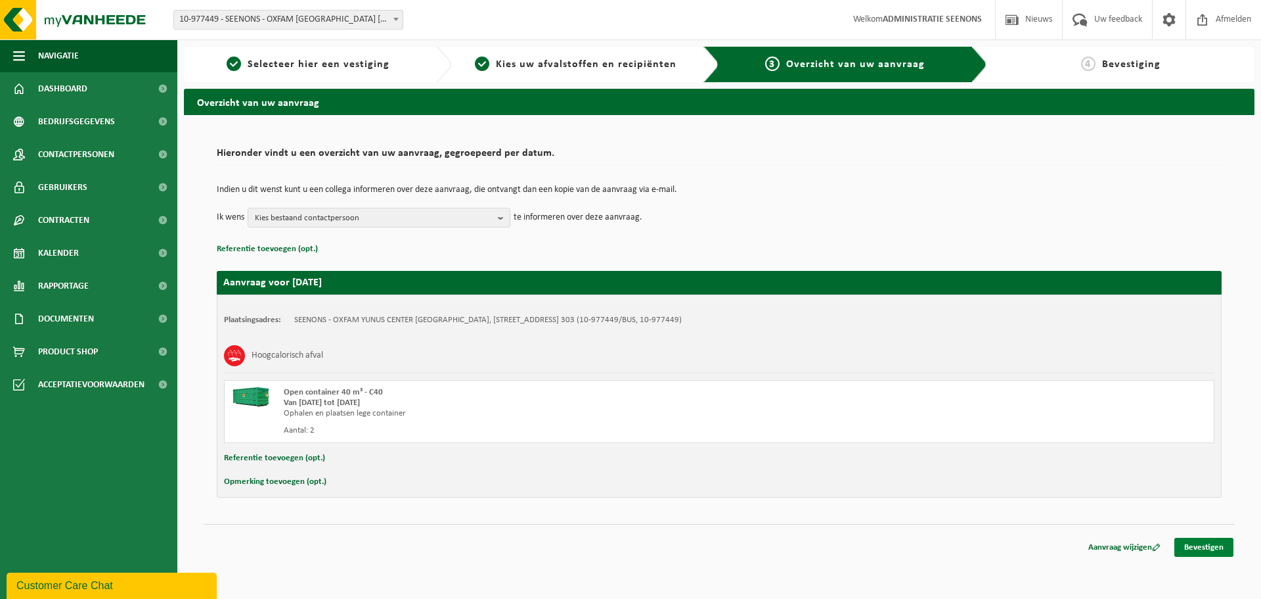
click at [1192, 551] on link "Bevestigen" at bounding box center [1204, 546] width 59 height 19
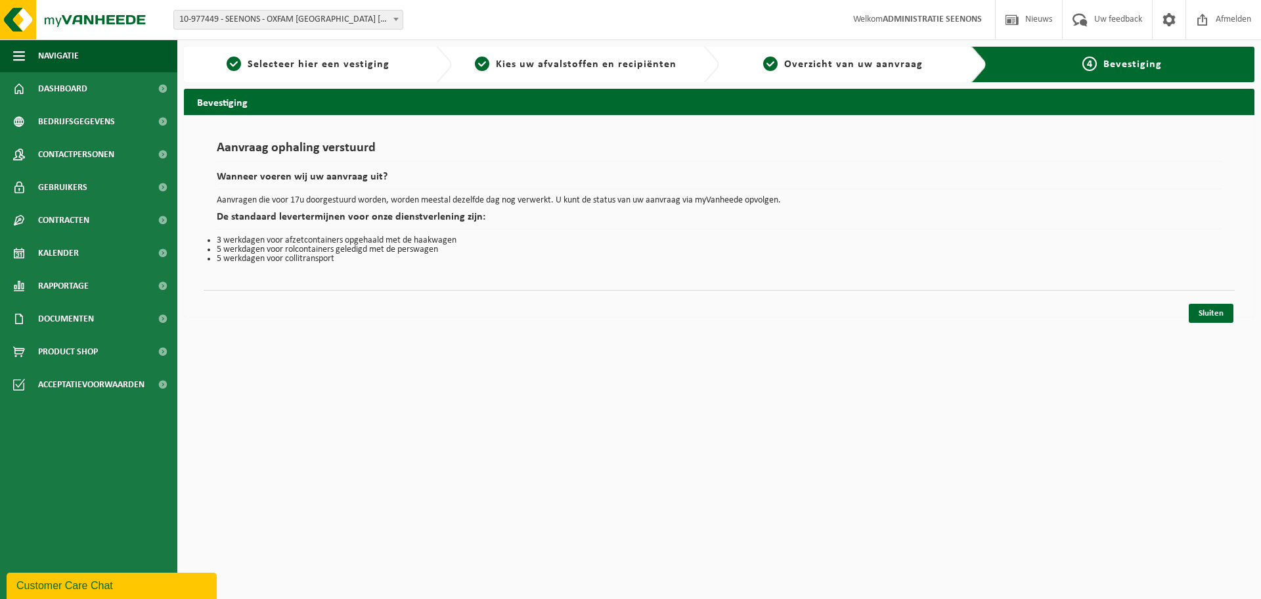
click at [1217, 303] on div "Sluiten" at bounding box center [720, 297] width 1032 height 14
click at [1216, 319] on link "Sluiten" at bounding box center [1211, 313] width 45 height 19
